Goal: Obtain resource: Download file/media

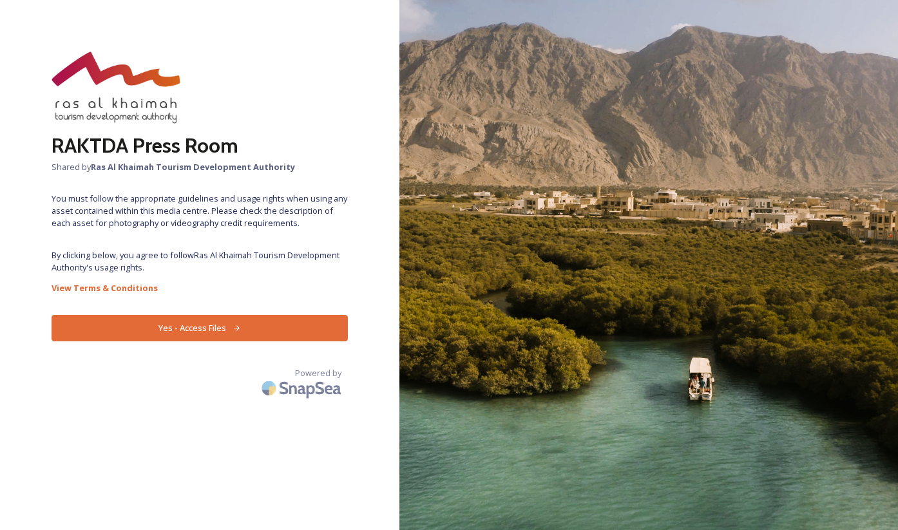
click at [206, 332] on button "Yes - Access Files" at bounding box center [200, 328] width 296 height 26
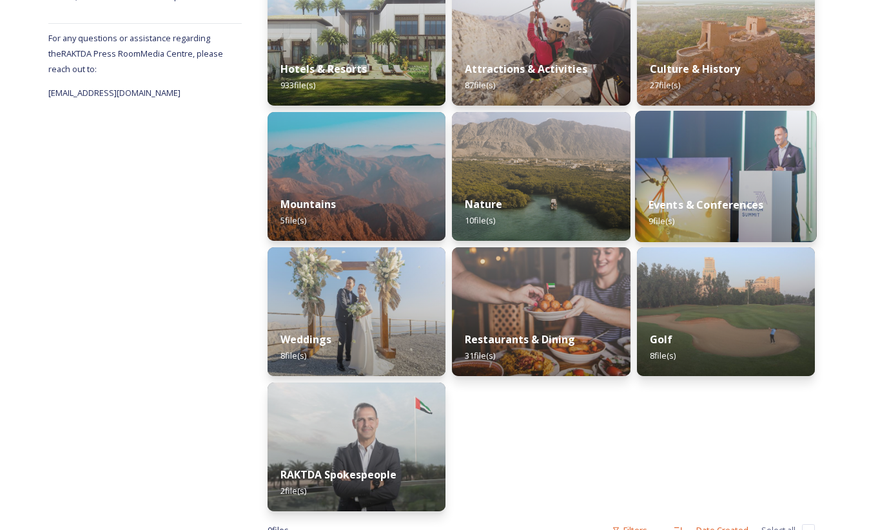
scroll to position [271, 0]
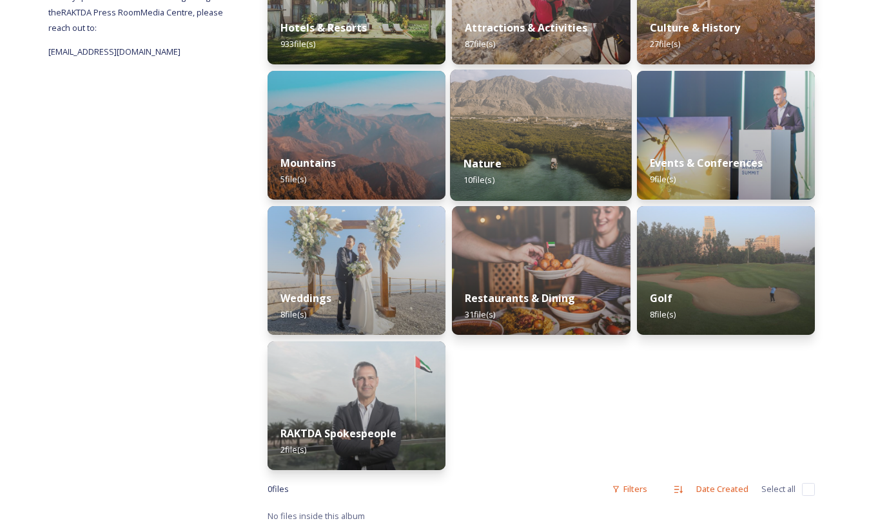
click at [534, 162] on div "Nature 10 file(s)" at bounding box center [541, 171] width 182 height 59
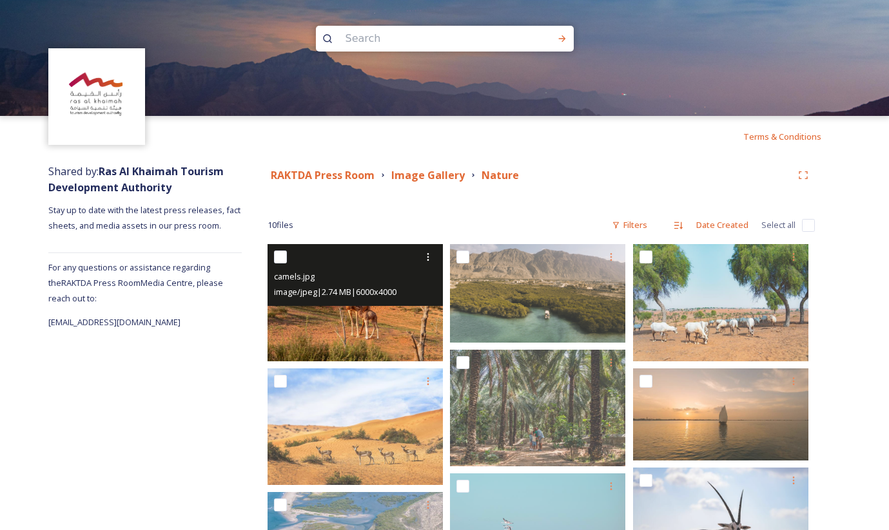
click at [342, 323] on img at bounding box center [354, 302] width 175 height 117
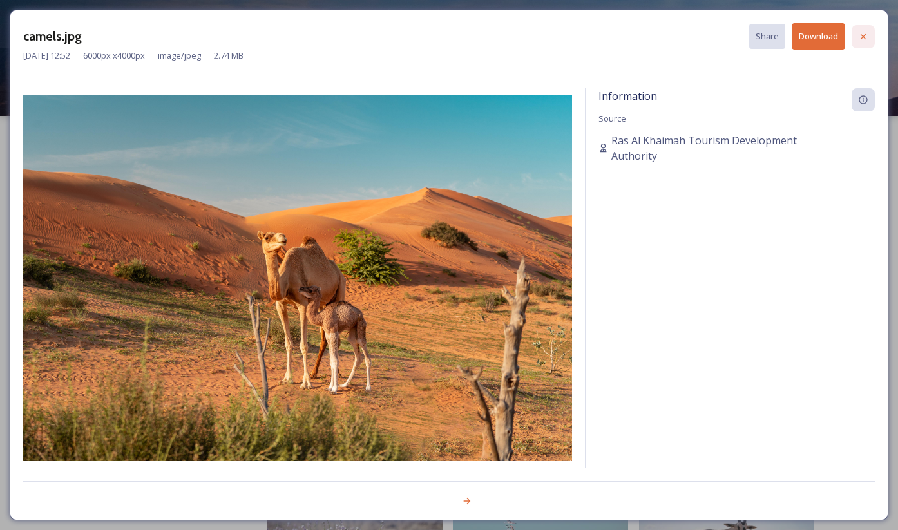
click at [866, 34] on icon at bounding box center [863, 36] width 5 height 5
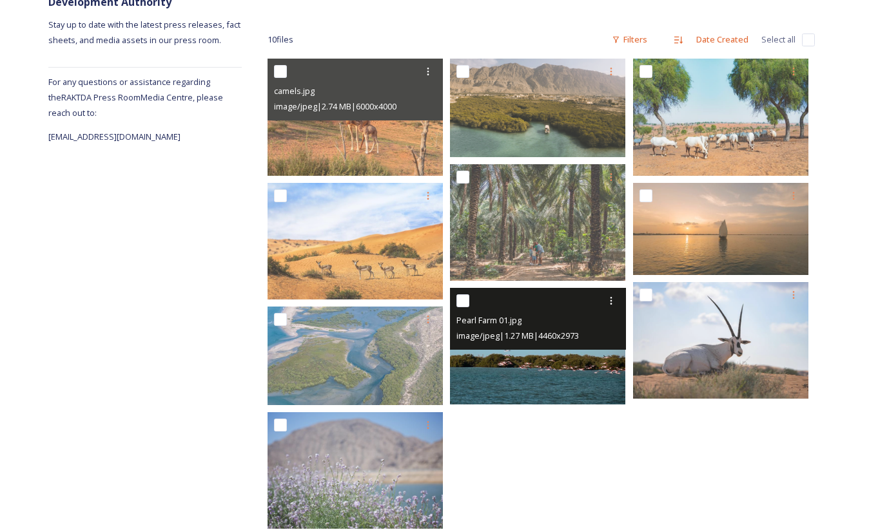
scroll to position [213, 0]
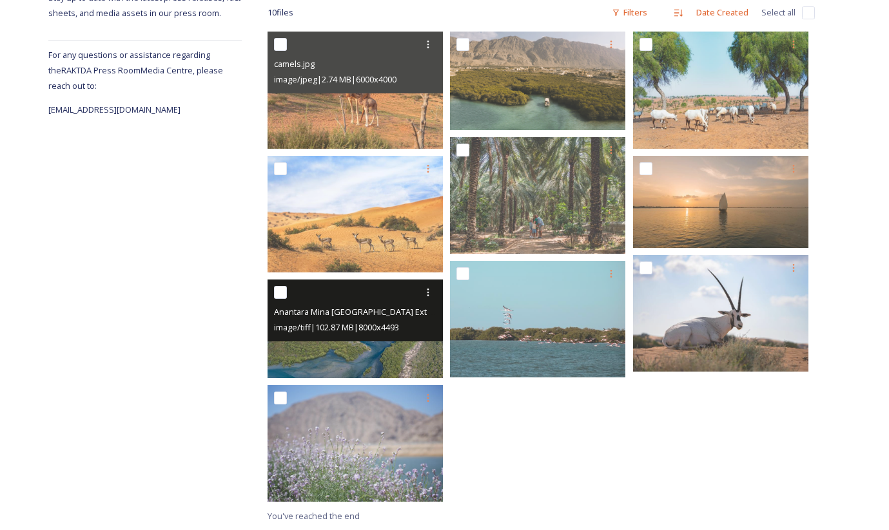
click at [328, 316] on span "Anantara Mina [GEOGRAPHIC_DATA] Exterior View Aerial Mangroves.tif" at bounding box center [409, 311] width 271 height 12
click at [358, 347] on img at bounding box center [354, 329] width 175 height 99
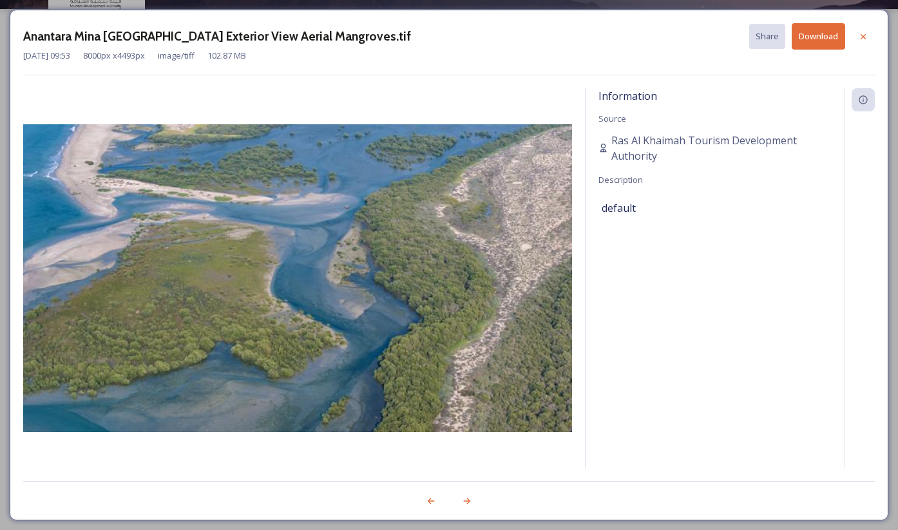
click at [357, 347] on img at bounding box center [297, 278] width 549 height 308
click at [858, 35] on div at bounding box center [863, 36] width 23 height 23
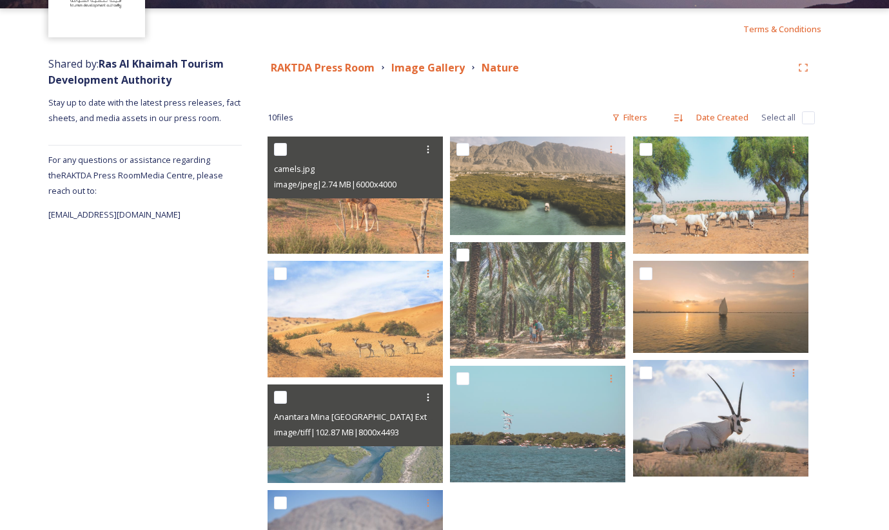
scroll to position [213, 0]
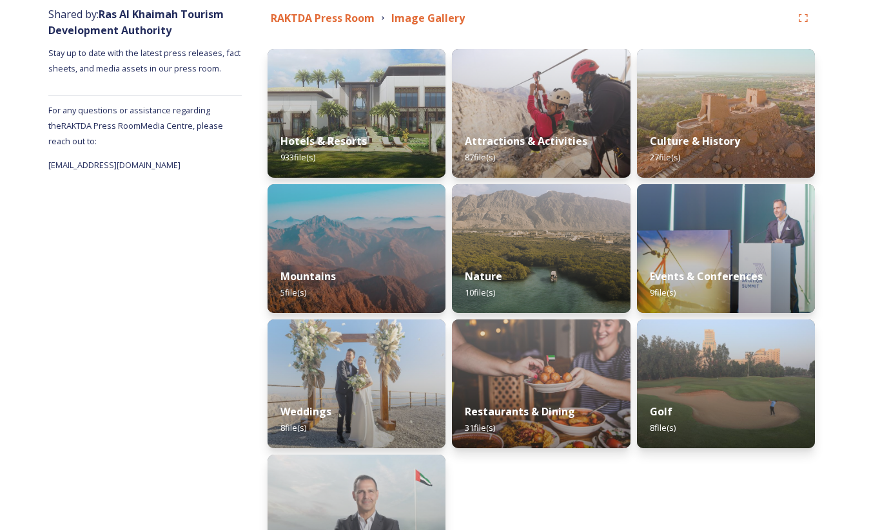
scroll to position [271, 0]
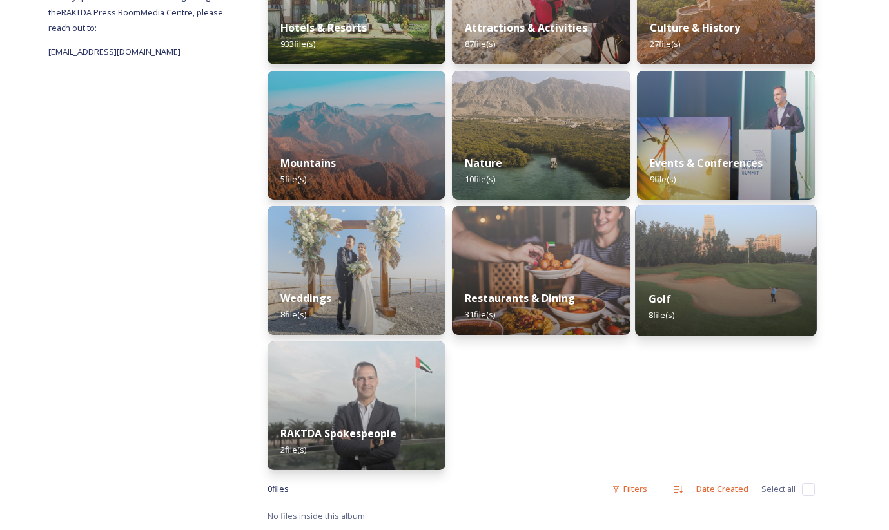
click at [702, 303] on div "Golf 8 file(s)" at bounding box center [726, 307] width 182 height 59
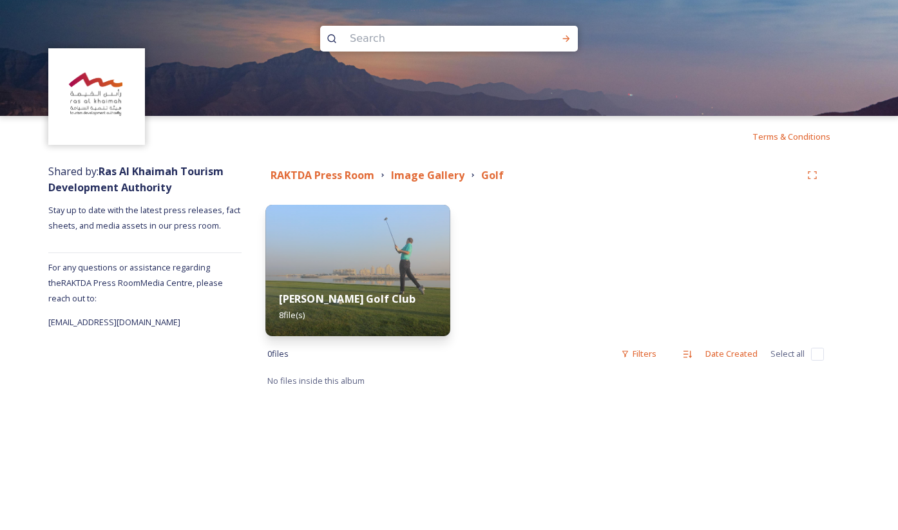
click at [336, 287] on div "[PERSON_NAME] Golf Club 8 file(s)" at bounding box center [357, 307] width 185 height 59
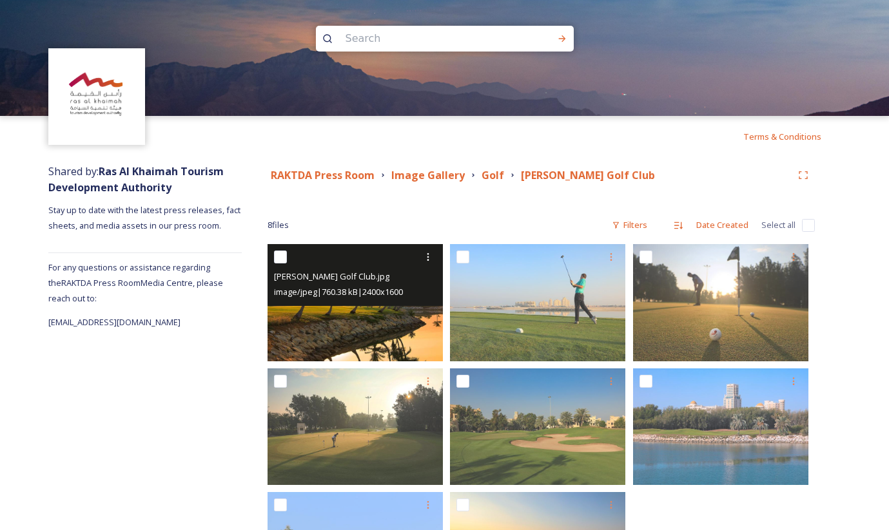
click at [327, 301] on div "[PERSON_NAME] Golf Club.jpg image/jpeg | 760.38 kB | 2400 x 1600" at bounding box center [354, 275] width 175 height 62
click at [340, 334] on img at bounding box center [354, 302] width 175 height 117
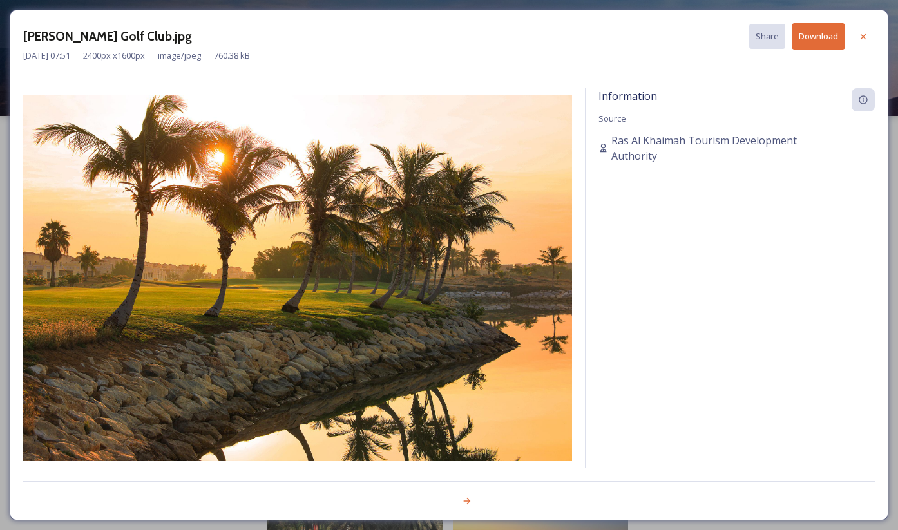
click at [340, 334] on img at bounding box center [297, 278] width 549 height 366
click at [867, 33] on icon at bounding box center [863, 37] width 10 height 10
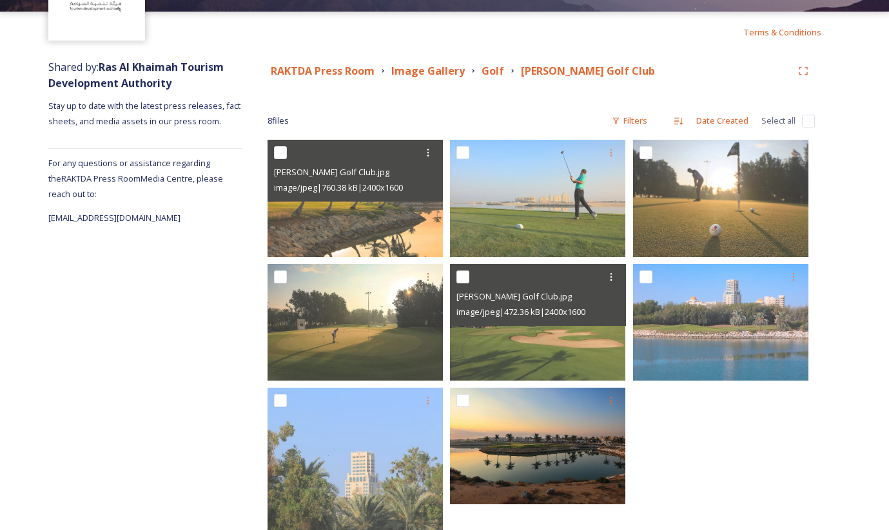
scroll to position [253, 0]
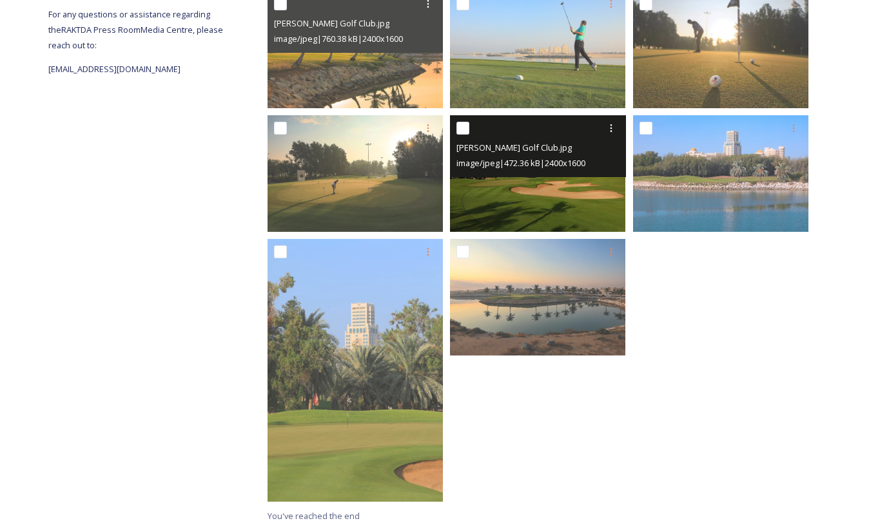
click at [523, 193] on img at bounding box center [537, 173] width 175 height 117
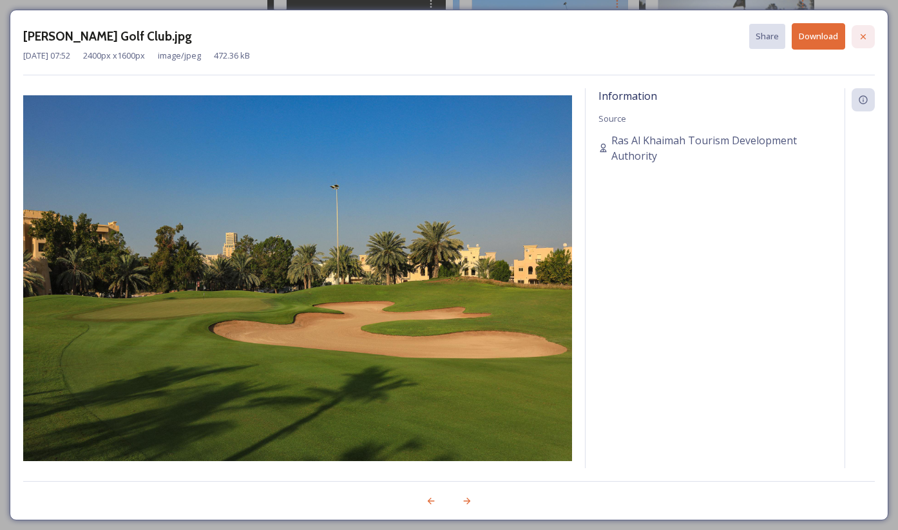
click at [867, 36] on icon at bounding box center [863, 37] width 10 height 10
